Goal: Transaction & Acquisition: Register for event/course

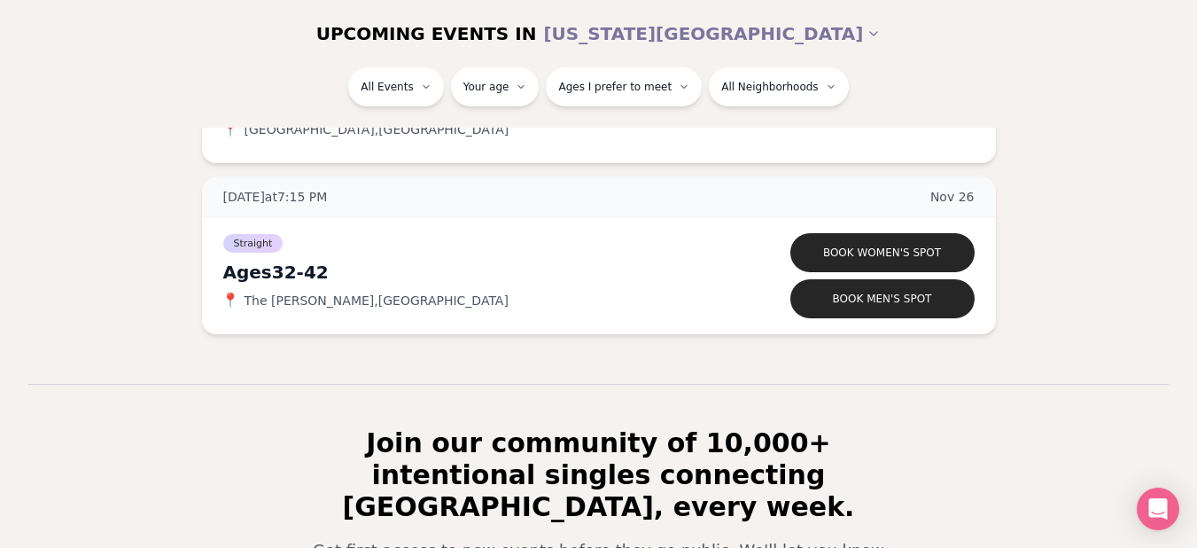
scroll to position [10256, 0]
